Goal: Find specific page/section: Find specific page/section

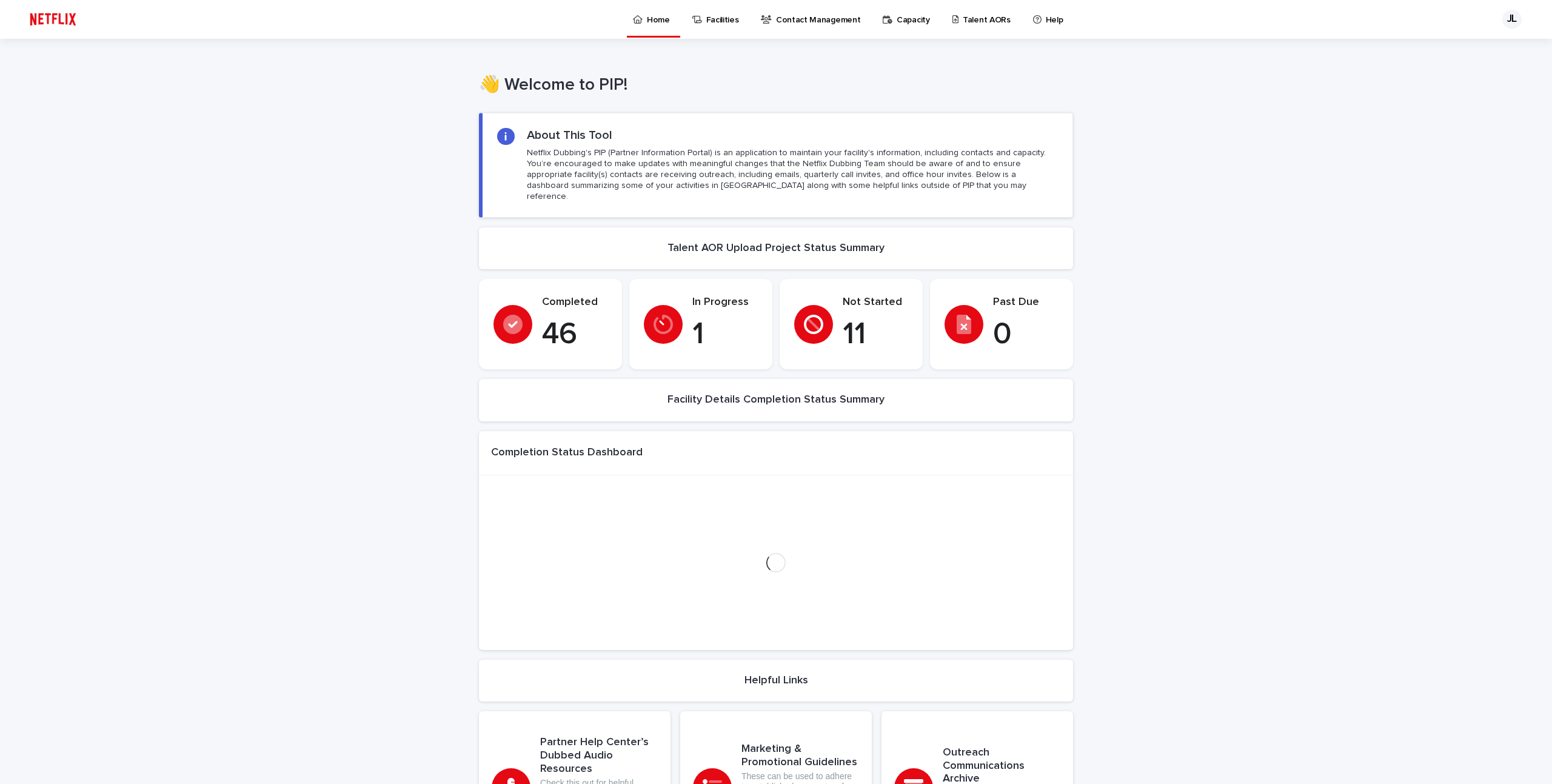
click at [952, 29] on link "Talent AORs" at bounding box center [984, 19] width 65 height 38
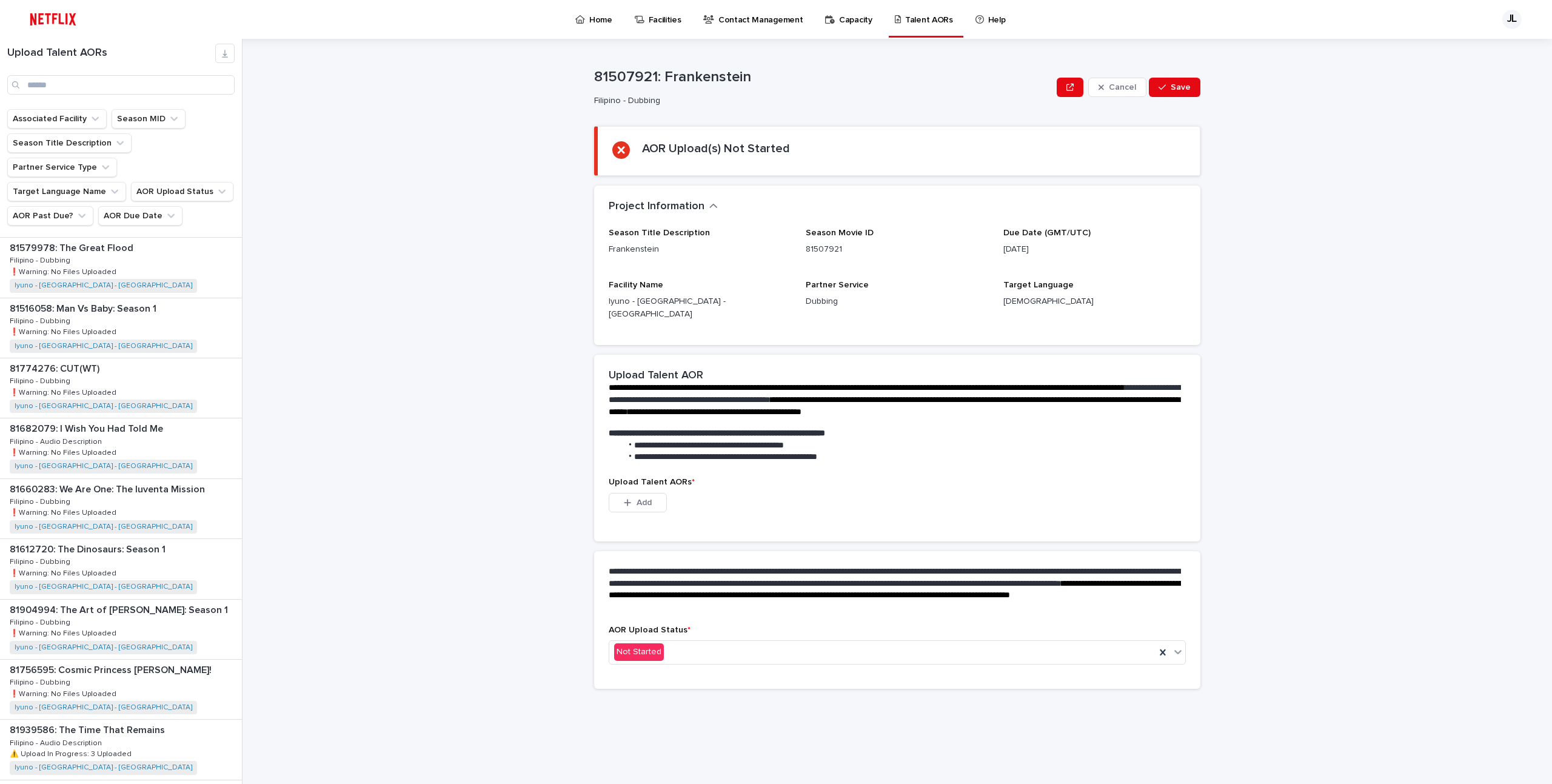
scroll to position [184, 0]
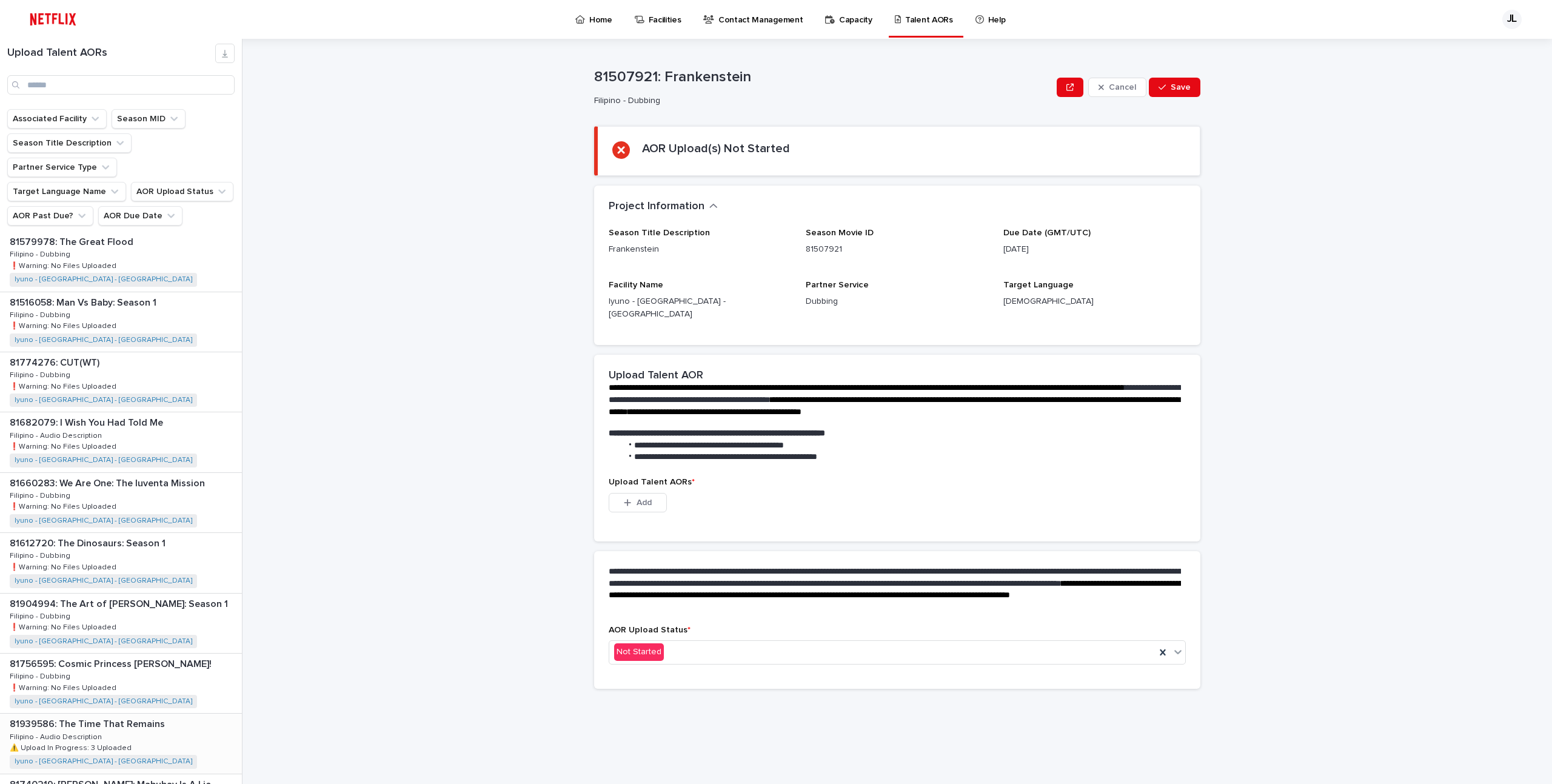
click at [145, 713] on div "81939586: The Time That Remains 81939586: The Time That Remains Filipino - Audi…" at bounding box center [121, 743] width 242 height 59
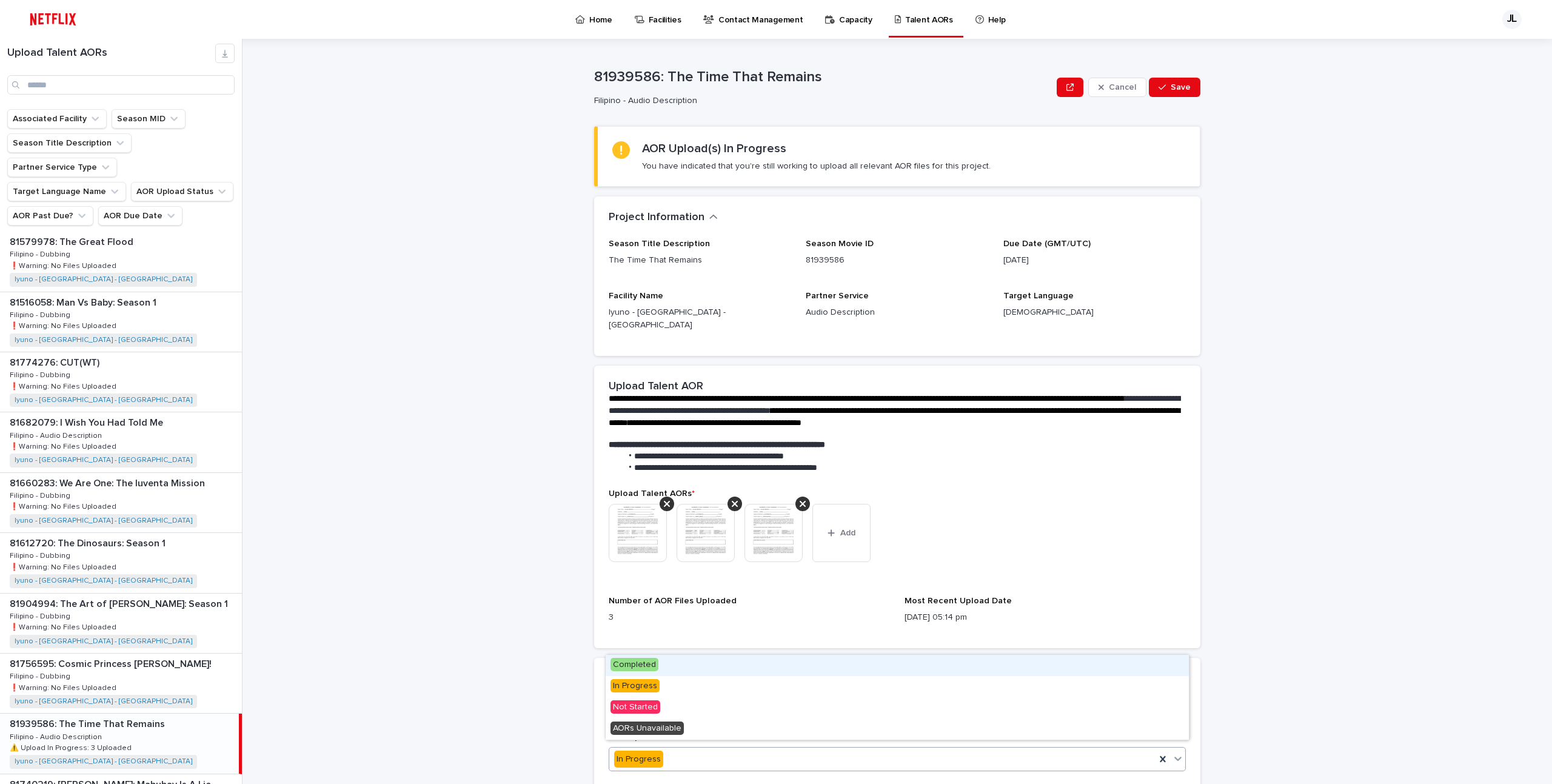
click at [666, 749] on div "In Progress" at bounding box center [882, 759] width 546 height 20
click at [650, 668] on span "Completed" at bounding box center [634, 664] width 48 height 13
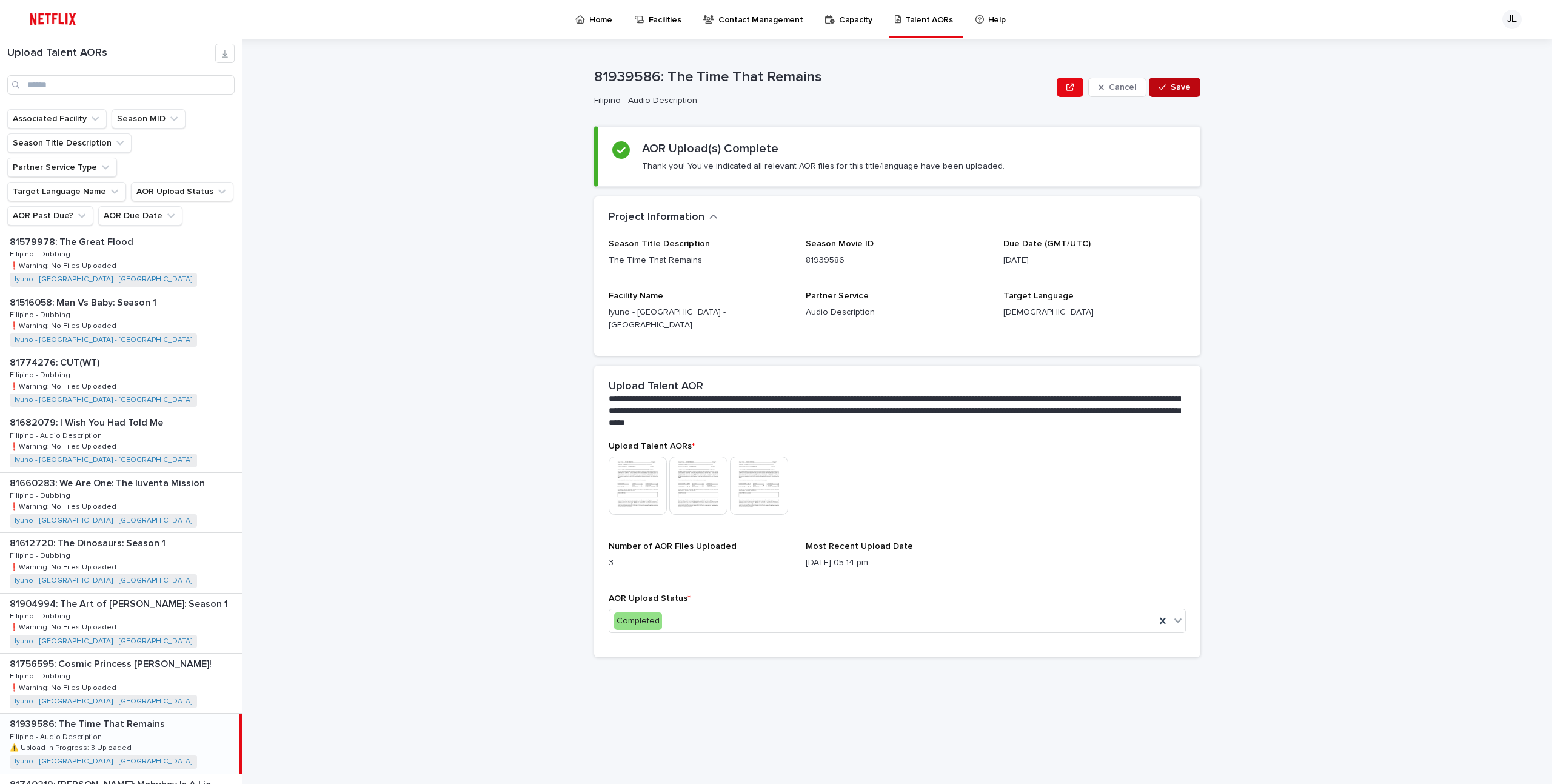
click at [1181, 83] on span "Save" at bounding box center [1181, 87] width 20 height 9
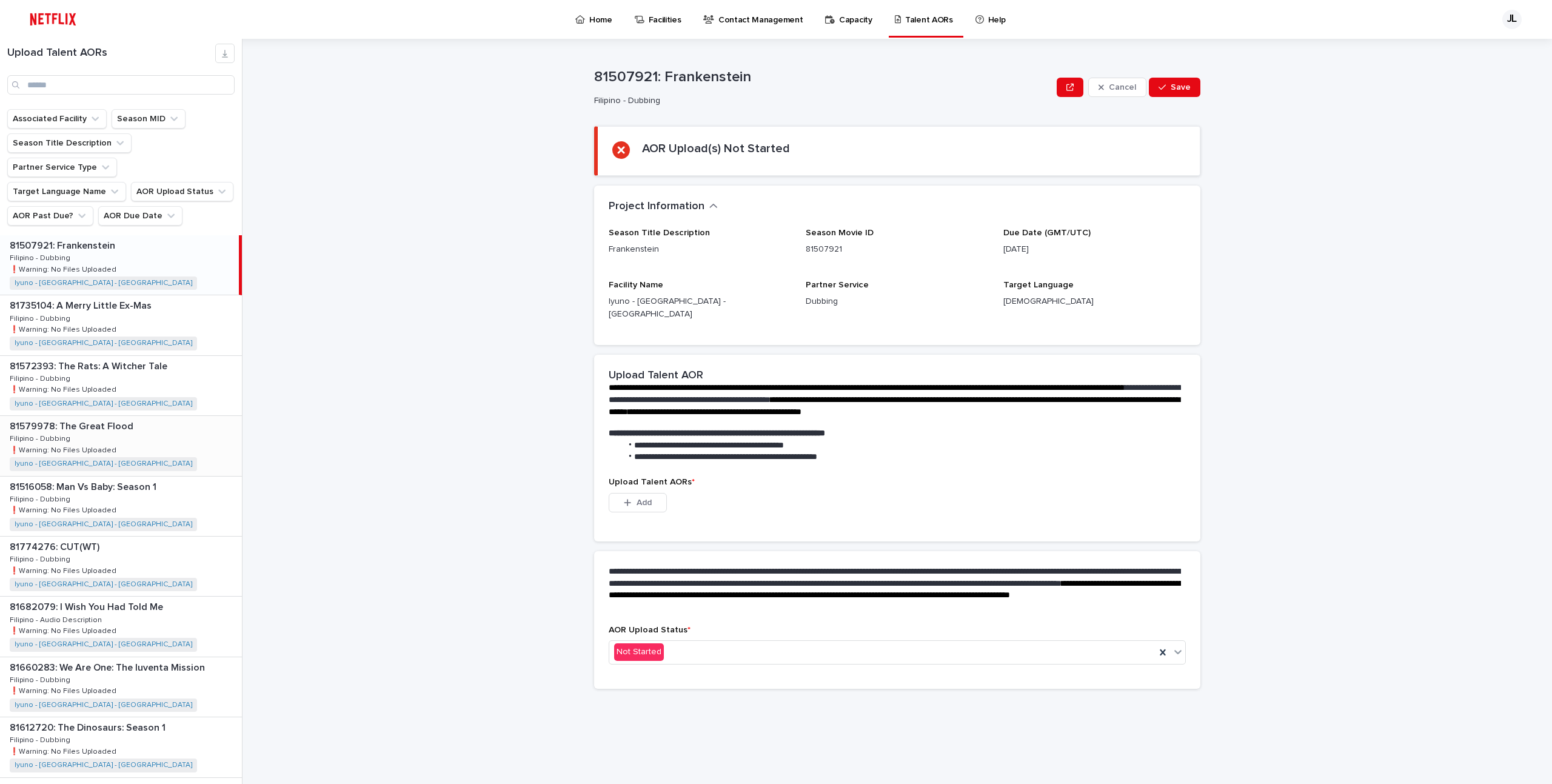
click at [159, 416] on div "81579978: The Great Flood 81579978: The Great Flood Filipino - Dubbing Filipino…" at bounding box center [121, 445] width 242 height 59
